Goal: Transaction & Acquisition: Purchase product/service

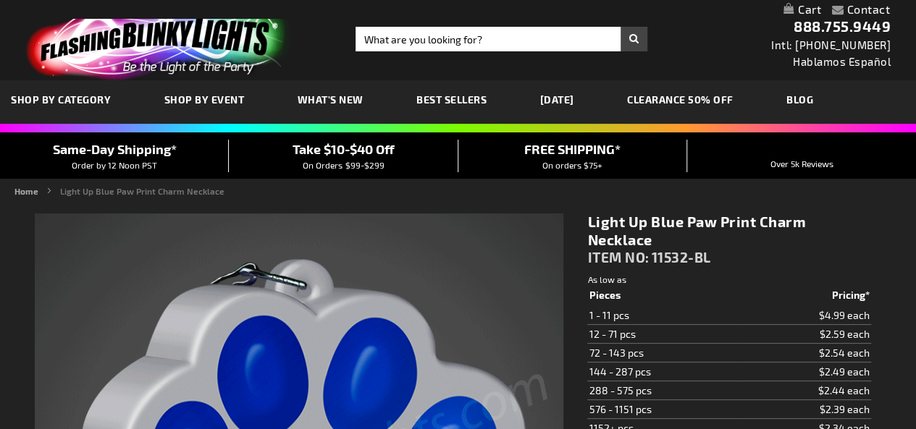
type input "5629"
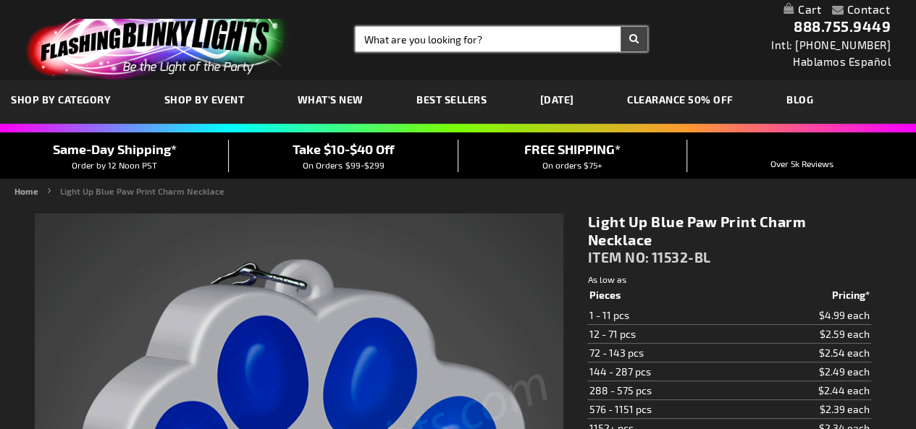
click at [462, 38] on input "Search" at bounding box center [502, 39] width 292 height 25
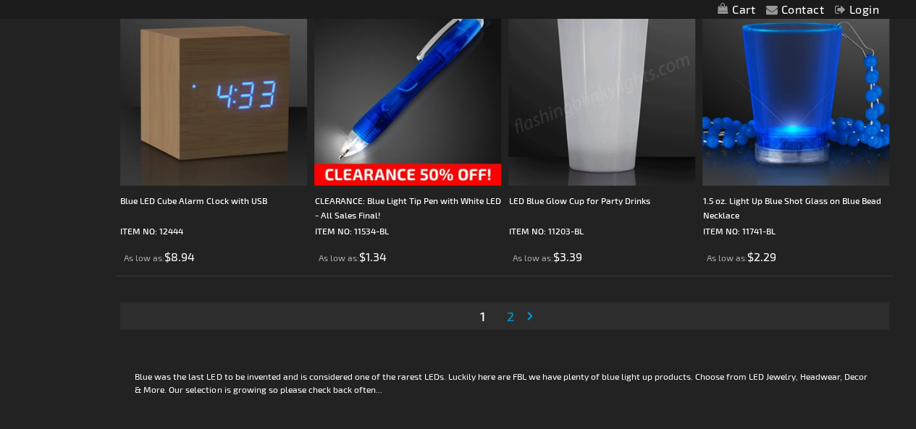
scroll to position [4282, 0]
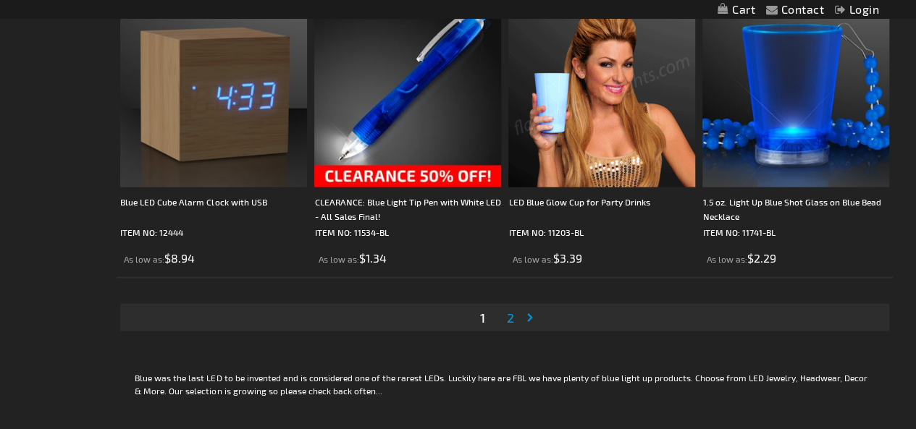
click at [516, 312] on link "Page 2" at bounding box center [510, 318] width 13 height 22
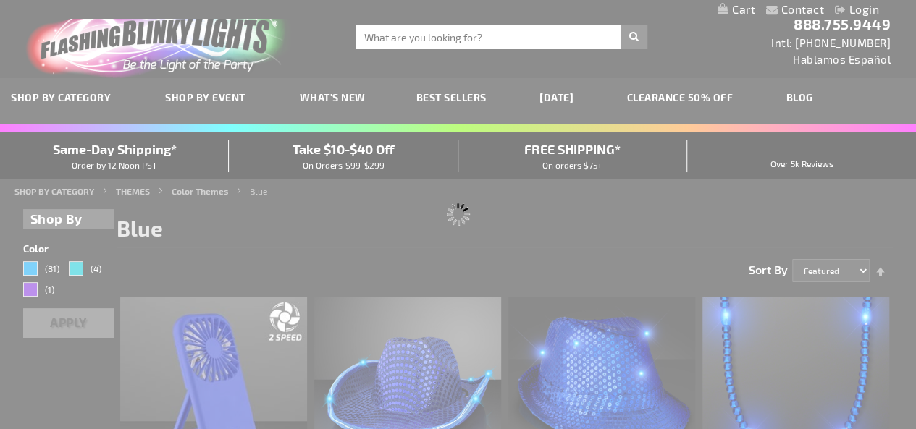
scroll to position [9, 0]
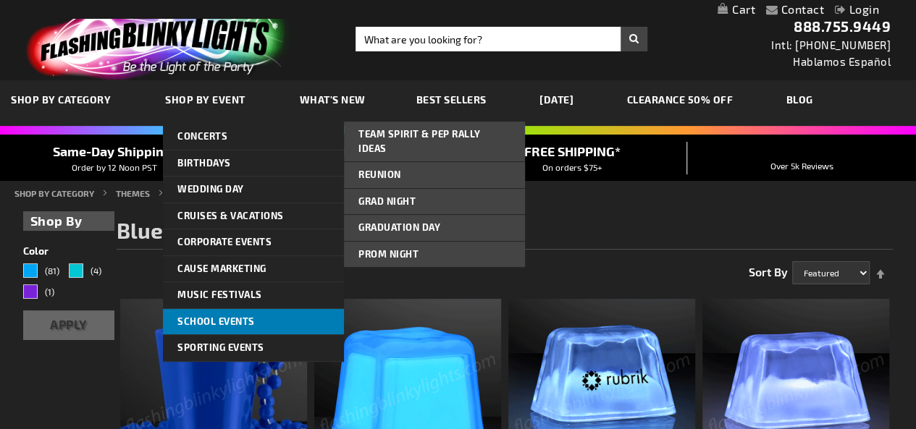
click at [239, 320] on span "School Events" at bounding box center [215, 322] width 77 height 12
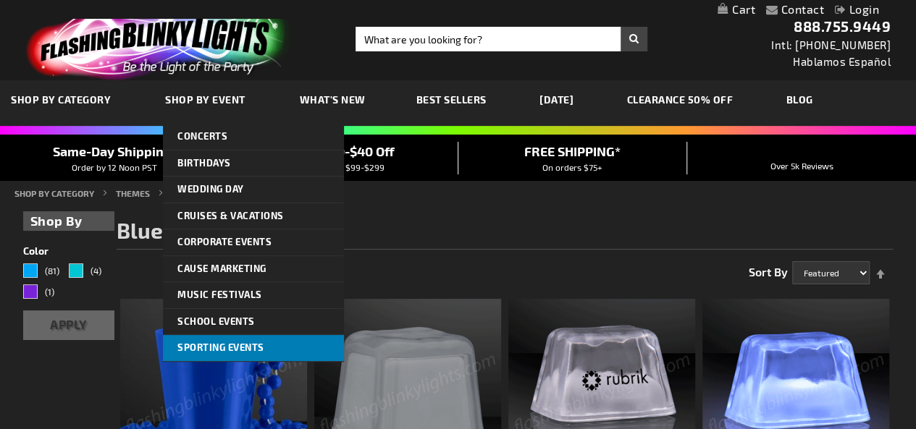
click at [240, 346] on span "Sporting Events" at bounding box center [220, 348] width 87 height 12
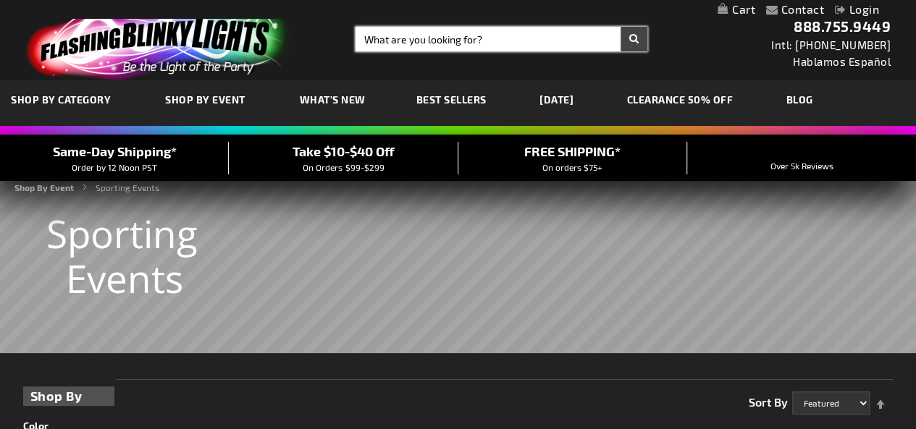
click at [410, 34] on input "Search" at bounding box center [502, 39] width 292 height 25
type input "lion"
click at [621, 27] on button "Search" at bounding box center [634, 39] width 27 height 25
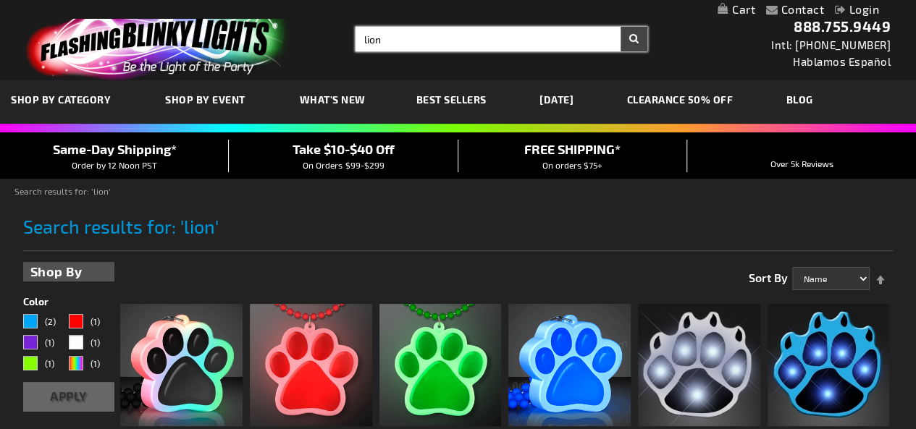
drag, startPoint x: 412, startPoint y: 33, endPoint x: 315, endPoint y: 52, distance: 99.0
click at [315, 52] on div "Toggle Nav Search Search lion × Search 888.755.9449 Intl: 818-753-8303 Hablamos…" at bounding box center [458, 40] width 916 height 80
type input "headband"
click at [621, 27] on button "Search" at bounding box center [634, 39] width 27 height 25
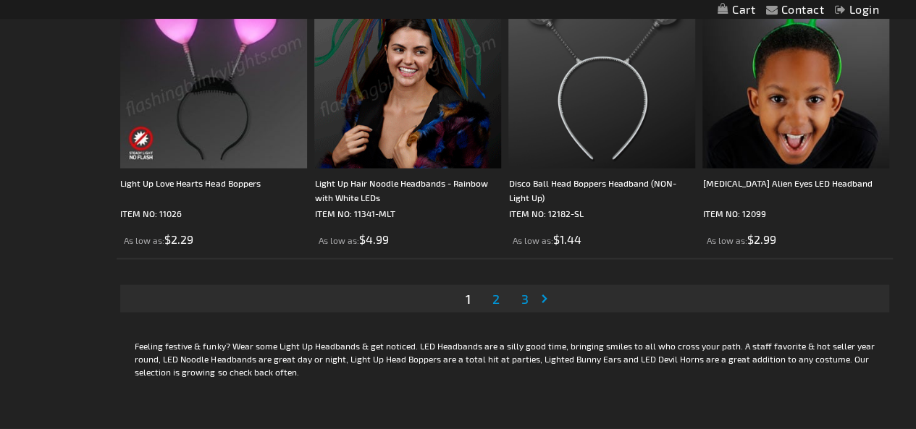
scroll to position [4302, 0]
click at [501, 301] on link "Page 2" at bounding box center [496, 298] width 13 height 22
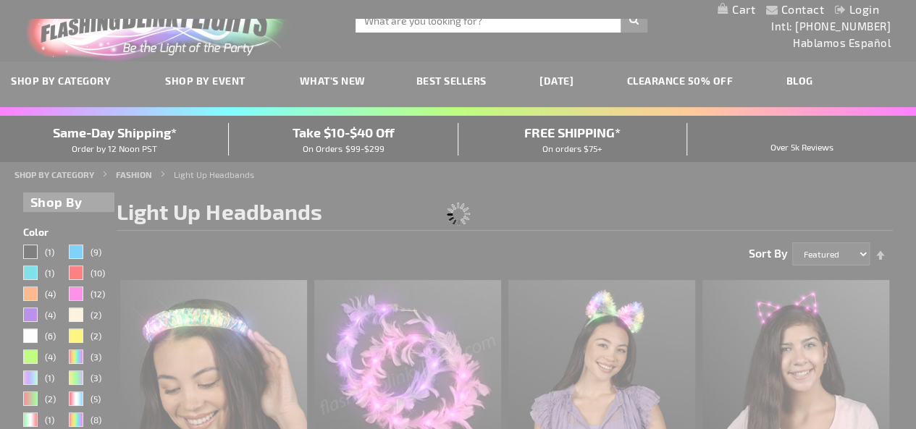
scroll to position [0, 0]
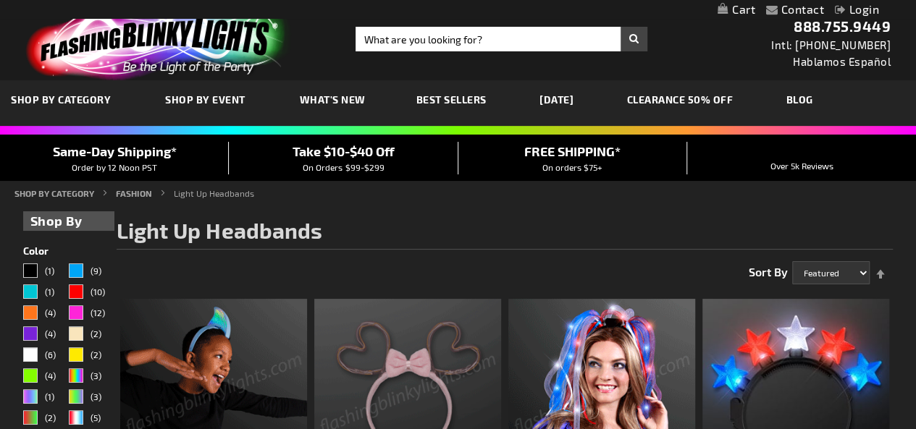
click at [394, 54] on div "Toggle Nav Search Search × Search 888.755.9449 Intl: [PHONE_NUMBER] Hablamos Es…" at bounding box center [458, 40] width 916 height 80
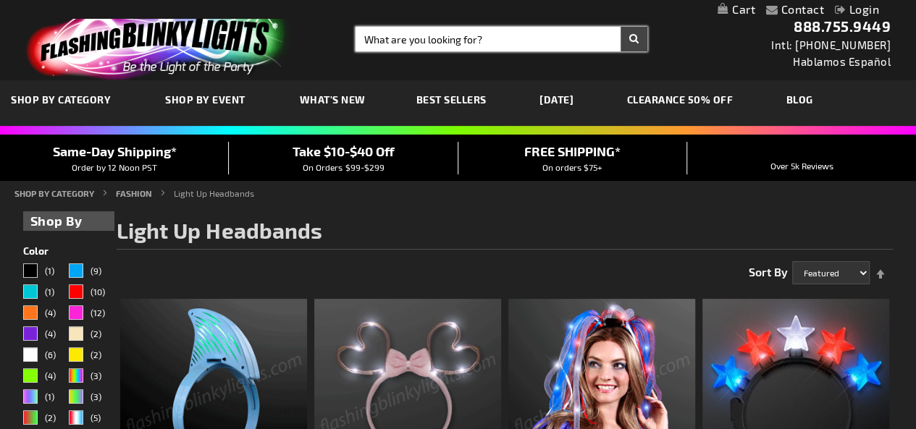
click at [391, 38] on input "Search" at bounding box center [502, 39] width 292 height 25
type input "star"
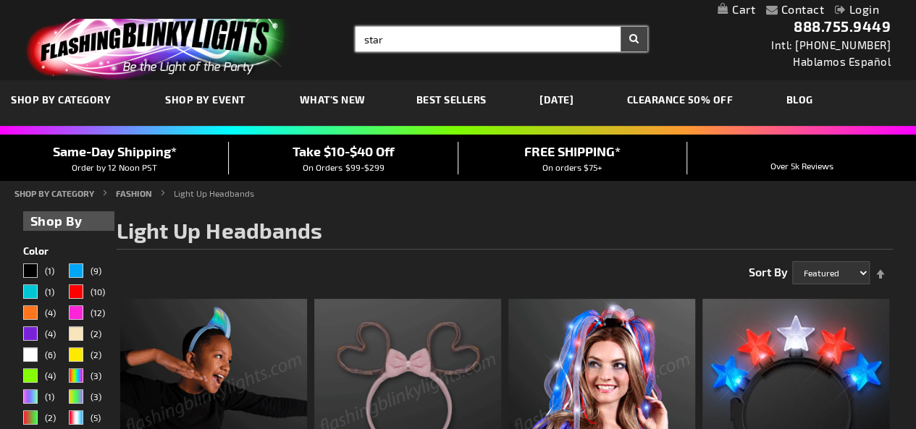
click at [621, 27] on button "Search" at bounding box center [634, 39] width 27 height 25
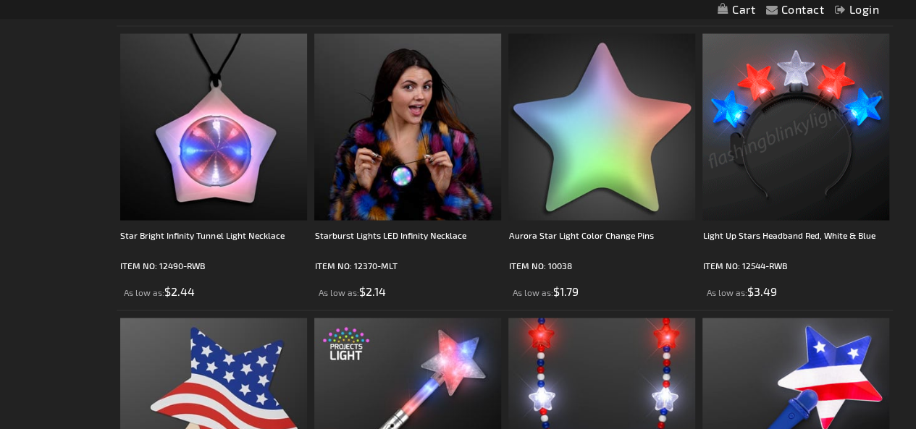
scroll to position [1403, 0]
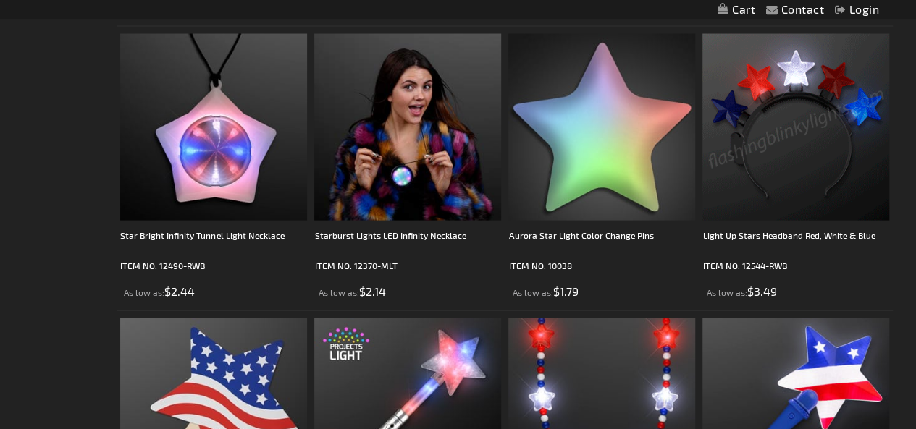
click at [862, 303] on li "Light Up Stars Headband Red, White & Blue ITEM NO: 12544-RWB As low as $3.49" at bounding box center [796, 168] width 194 height 285
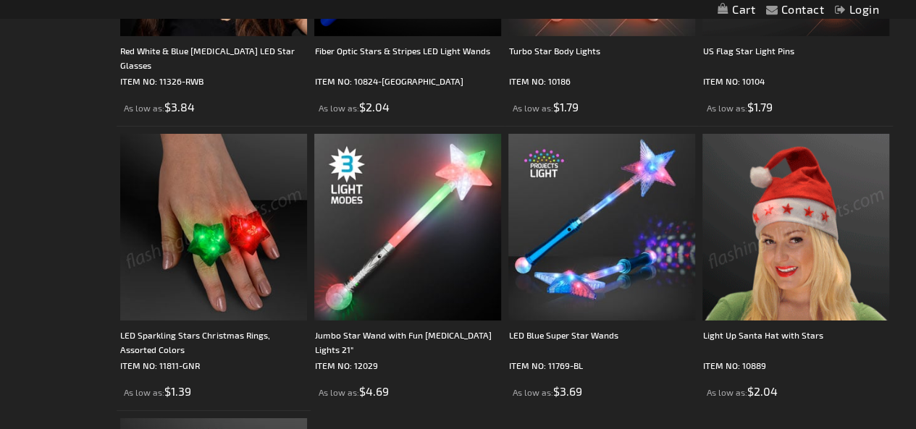
scroll to position [2436, 0]
